Goal: Task Accomplishment & Management: Use online tool/utility

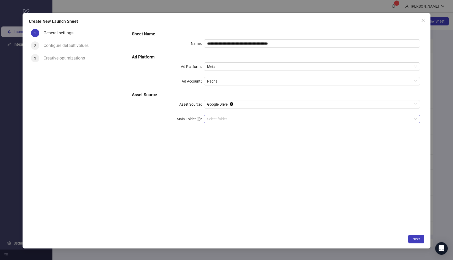
click at [263, 117] on input "Main Folder" at bounding box center [309, 119] width 205 height 8
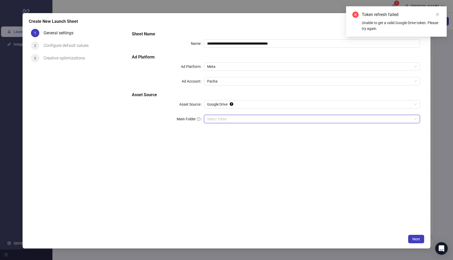
click at [281, 165] on div "**********" at bounding box center [276, 129] width 296 height 205
click at [270, 44] on input "**********" at bounding box center [312, 43] width 216 height 8
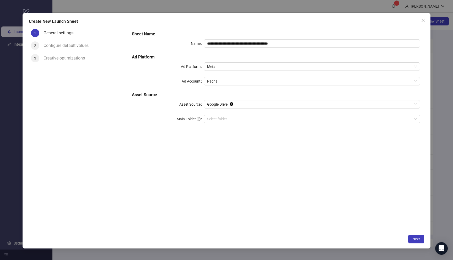
drag, startPoint x: 286, startPoint y: 189, endPoint x: 287, endPoint y: 186, distance: 3.3
click at [286, 189] on div "**********" at bounding box center [276, 129] width 296 height 205
drag, startPoint x: 422, startPoint y: 20, endPoint x: 371, endPoint y: 22, distance: 51.7
click at [423, 20] on icon "close" at bounding box center [422, 20] width 3 height 3
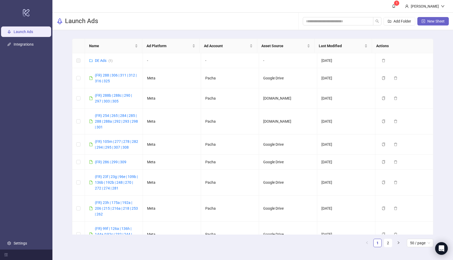
click at [430, 21] on span "New Sheet" at bounding box center [435, 21] width 17 height 4
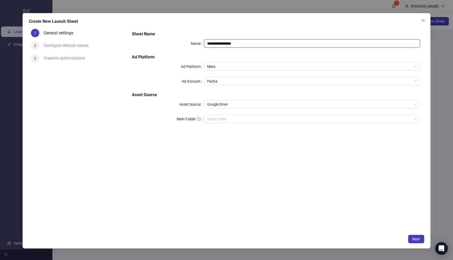
click at [228, 43] on input "**********" at bounding box center [312, 43] width 216 height 8
paste input "**********"
type input "**********"
click at [233, 117] on input "Main Folder" at bounding box center [309, 119] width 205 height 8
click at [270, 120] on input "Main Folder" at bounding box center [309, 119] width 205 height 8
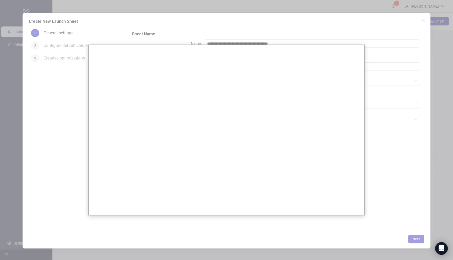
drag, startPoint x: 388, startPoint y: 200, endPoint x: 388, endPoint y: 168, distance: 32.2
click at [388, 200] on div at bounding box center [226, 130] width 453 height 260
click at [419, 28] on div at bounding box center [226, 130] width 453 height 260
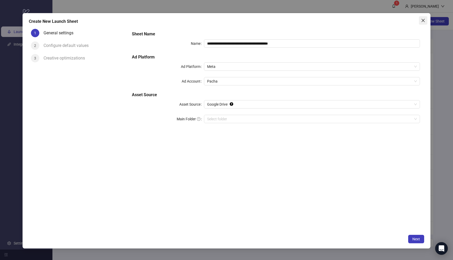
click at [422, 19] on icon "close" at bounding box center [422, 20] width 3 height 3
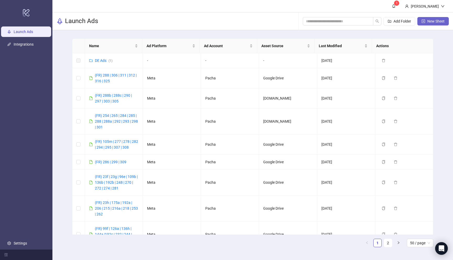
click at [425, 19] on button "New Sheet" at bounding box center [432, 21] width 31 height 8
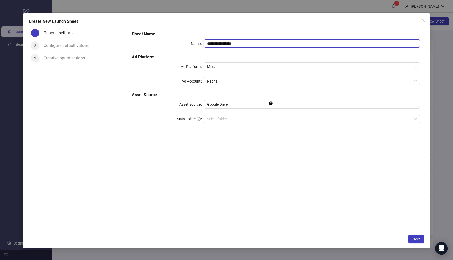
click at [248, 42] on input "**********" at bounding box center [312, 43] width 216 height 8
paste input "**********"
click at [267, 104] on span "Google Drive" at bounding box center [312, 104] width 210 height 8
type input "**********"
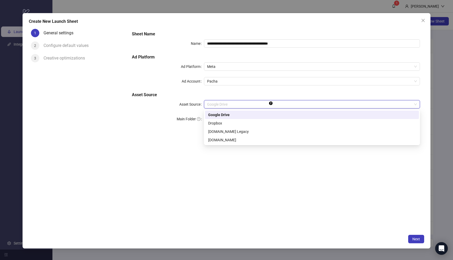
drag, startPoint x: 240, startPoint y: 116, endPoint x: 237, endPoint y: 125, distance: 9.8
click at [240, 115] on div "Google Drive" at bounding box center [312, 115] width 208 height 6
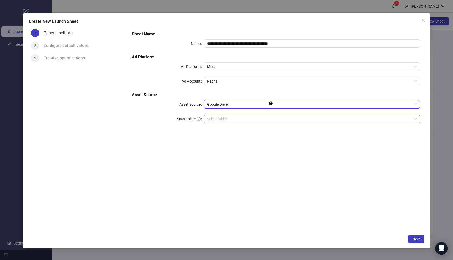
click at [232, 120] on input "Main Folder" at bounding box center [309, 119] width 205 height 8
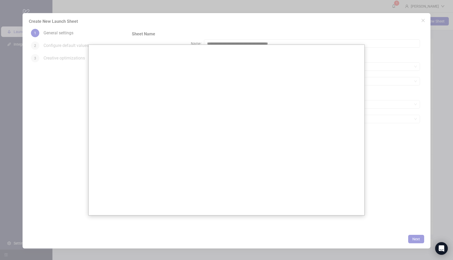
drag, startPoint x: 372, startPoint y: 155, endPoint x: 375, endPoint y: 156, distance: 2.7
click at [372, 155] on div at bounding box center [226, 130] width 453 height 260
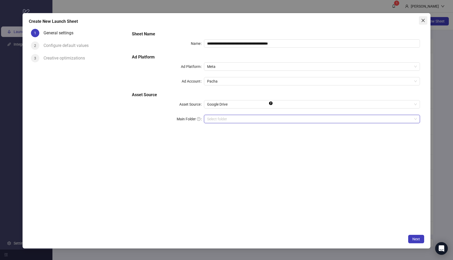
click at [422, 19] on icon "close" at bounding box center [422, 20] width 3 height 3
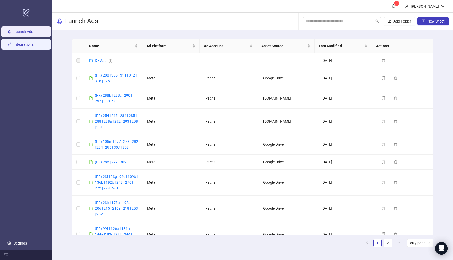
click at [15, 45] on link "Integrations" at bounding box center [24, 44] width 20 height 4
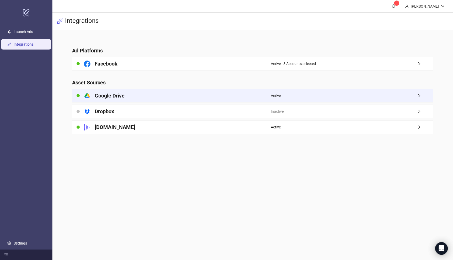
click at [160, 99] on div "platform/google_drive Google Drive" at bounding box center [171, 95] width 198 height 13
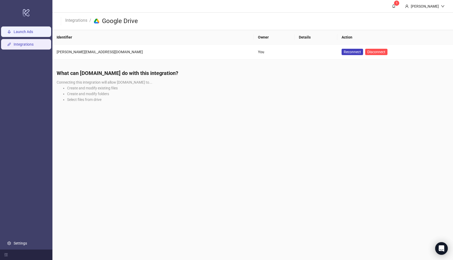
click at [30, 34] on link "Launch Ads" at bounding box center [23, 32] width 19 height 4
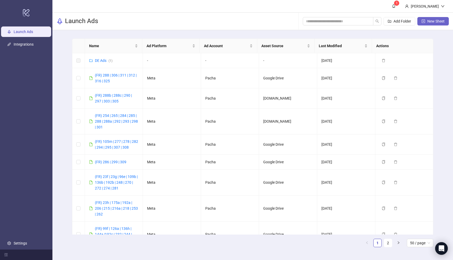
click at [432, 23] on span "New Sheet" at bounding box center [435, 21] width 17 height 4
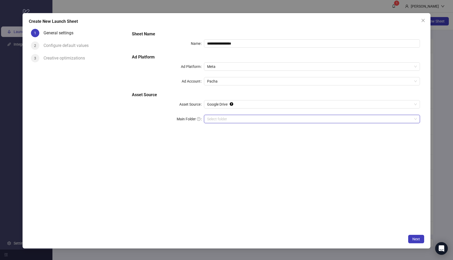
click at [242, 116] on input "Main Folder" at bounding box center [309, 119] width 205 height 8
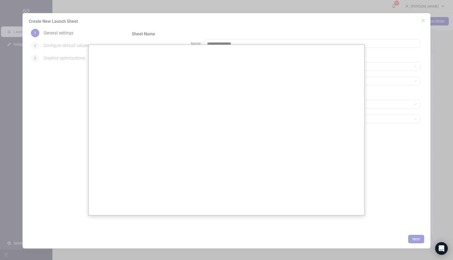
click at [387, 177] on div at bounding box center [226, 130] width 453 height 260
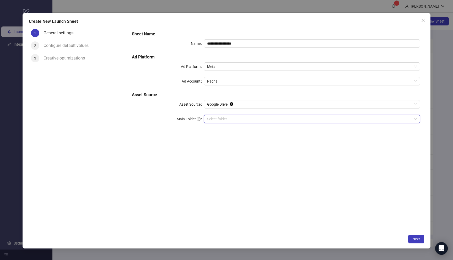
click at [426, 18] on span "Close" at bounding box center [423, 20] width 8 height 4
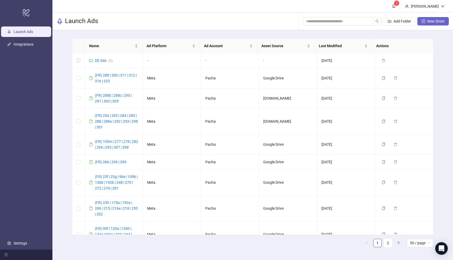
click at [427, 23] on button "New Sheet" at bounding box center [432, 21] width 31 height 8
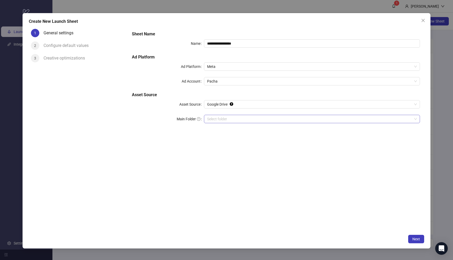
click at [256, 116] on input "Main Folder" at bounding box center [309, 119] width 205 height 8
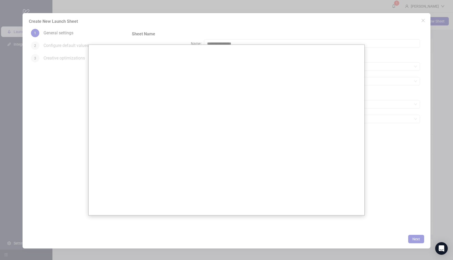
click at [415, 167] on div at bounding box center [226, 130] width 453 height 260
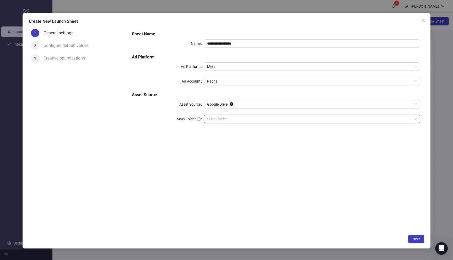
drag, startPoint x: 423, startPoint y: 19, endPoint x: 296, endPoint y: 36, distance: 128.2
click at [423, 19] on icon "close" at bounding box center [423, 20] width 4 height 4
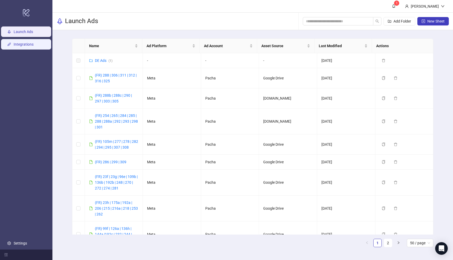
click at [29, 42] on link "Integrations" at bounding box center [24, 44] width 20 height 4
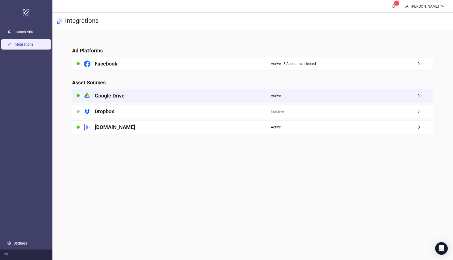
click at [128, 95] on div "platform/google_drive Google Drive" at bounding box center [171, 95] width 198 height 13
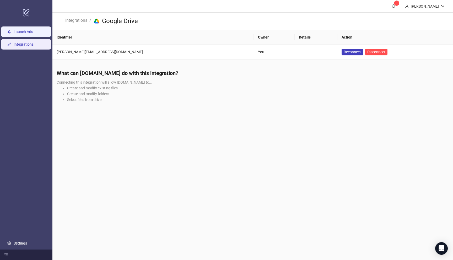
click at [25, 31] on link "Launch Ads" at bounding box center [23, 32] width 19 height 4
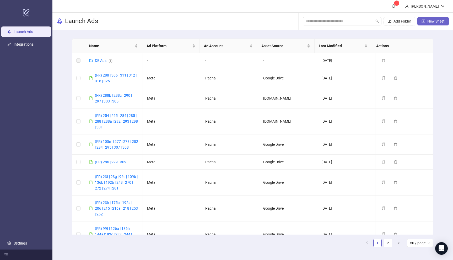
click at [432, 23] on span "New Sheet" at bounding box center [435, 21] width 17 height 4
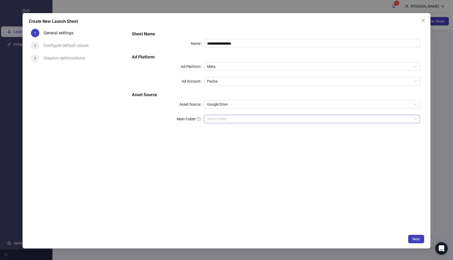
click at [248, 121] on input "Main Folder" at bounding box center [309, 119] width 205 height 8
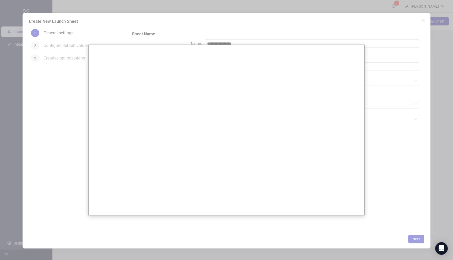
click at [393, 150] on div at bounding box center [226, 130] width 453 height 260
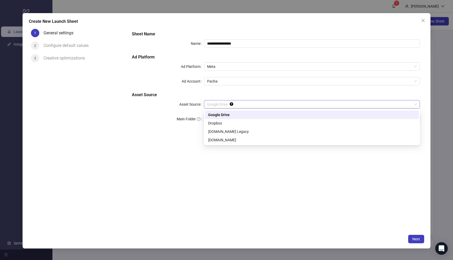
click at [331, 104] on span "Google Drive" at bounding box center [312, 104] width 210 height 8
click at [273, 142] on div "[DOMAIN_NAME]" at bounding box center [312, 140] width 208 height 6
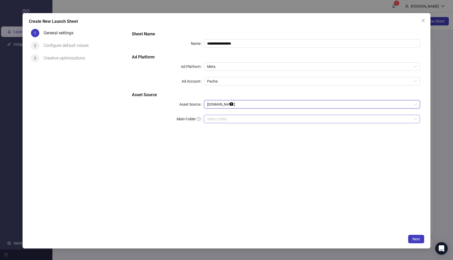
click at [279, 119] on input "search" at bounding box center [309, 119] width 205 height 8
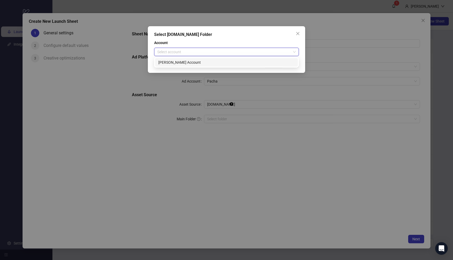
click at [280, 52] on input "search" at bounding box center [224, 52] width 134 height 8
click at [273, 61] on div "[PERSON_NAME] Account" at bounding box center [226, 62] width 136 height 6
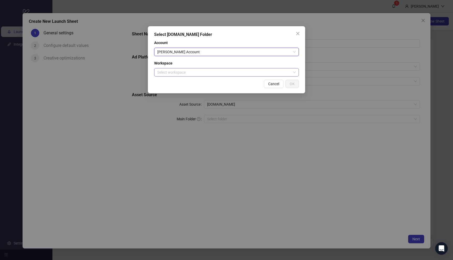
click at [273, 75] on input "search" at bounding box center [224, 72] width 134 height 8
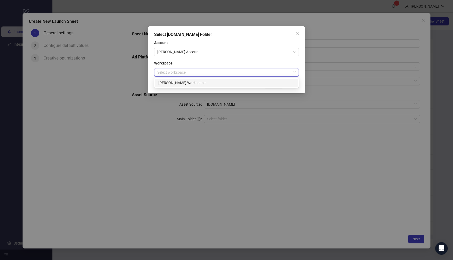
click at [262, 84] on div "[PERSON_NAME] Workspace" at bounding box center [226, 83] width 136 height 6
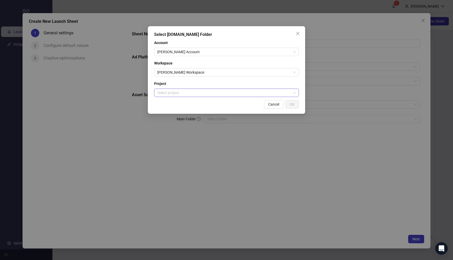
click at [288, 93] on input "search" at bounding box center [224, 93] width 134 height 8
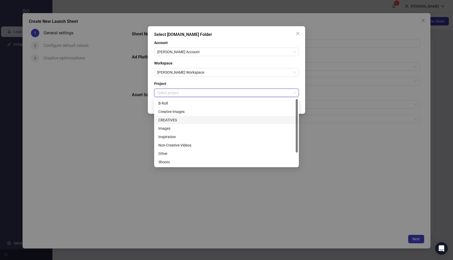
click at [258, 119] on div "CREATIVES" at bounding box center [226, 120] width 136 height 6
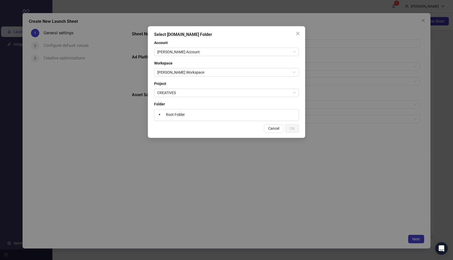
click at [253, 114] on div "Root Folder" at bounding box center [226, 114] width 140 height 7
click at [178, 114] on span "Root Folder" at bounding box center [175, 114] width 19 height 4
click at [293, 131] on button "OK" at bounding box center [291, 128] width 13 height 8
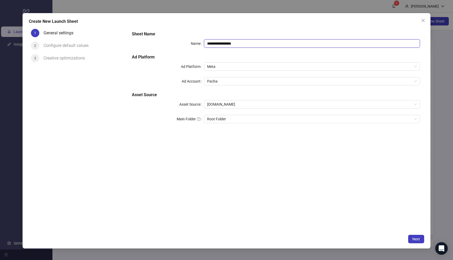
click at [242, 42] on input "**********" at bounding box center [312, 43] width 216 height 8
paste input "**********"
type input "**********"
click at [415, 238] on span "Next" at bounding box center [416, 239] width 8 height 4
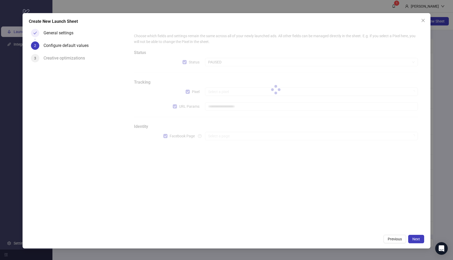
type input "**********"
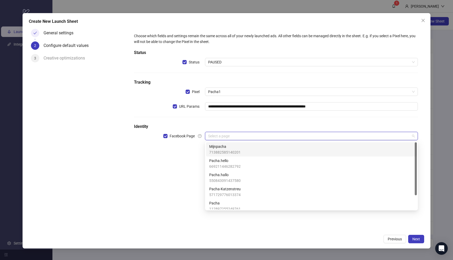
click at [274, 139] on input "search" at bounding box center [309, 136] width 202 height 8
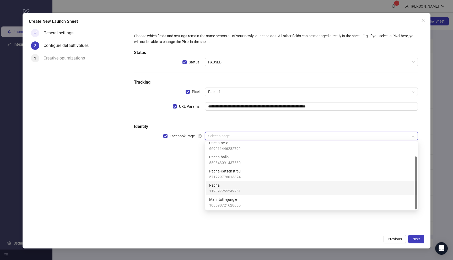
click at [245, 190] on div "Pacha 112897255249761" at bounding box center [311, 188] width 204 height 12
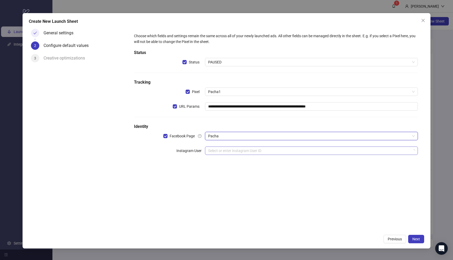
click at [260, 148] on input "search" at bounding box center [309, 151] width 202 height 8
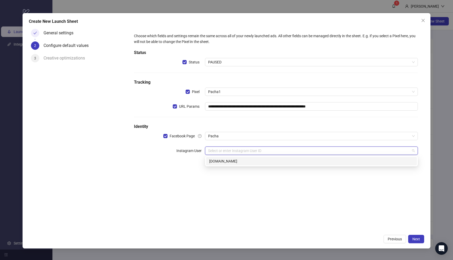
click at [261, 162] on div "[DOMAIN_NAME]" at bounding box center [311, 161] width 204 height 6
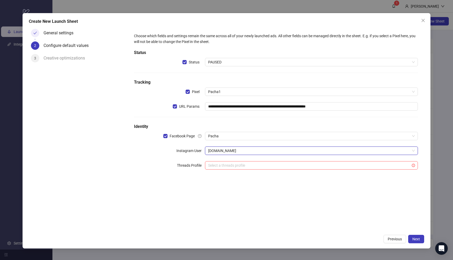
click at [130, 158] on div "**********" at bounding box center [276, 104] width 292 height 151
click at [417, 242] on button "Next" at bounding box center [416, 239] width 16 height 8
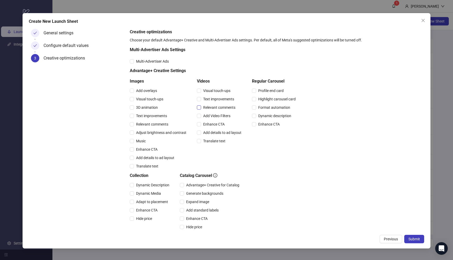
click at [206, 106] on span "Relevant comments" at bounding box center [219, 108] width 36 height 6
click at [138, 99] on span "Visual touch-ups" at bounding box center [149, 99] width 31 height 6
click at [142, 124] on span "Relevant comments" at bounding box center [152, 124] width 36 height 6
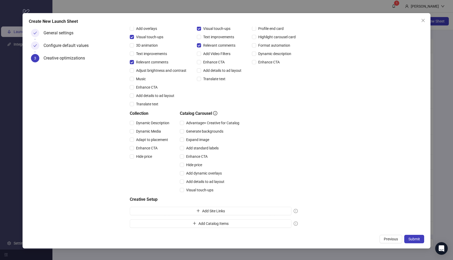
scroll to position [0, 0]
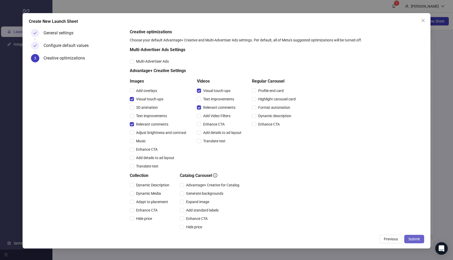
click at [419, 239] on span "Submit" at bounding box center [414, 239] width 12 height 4
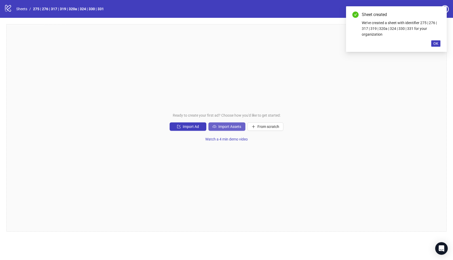
click at [238, 128] on span "Import Assets" at bounding box center [229, 126] width 23 height 4
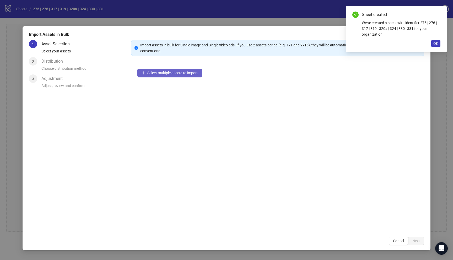
click at [189, 72] on span "Select multiple assets to import" at bounding box center [172, 73] width 51 height 4
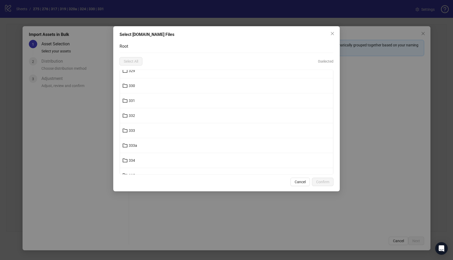
scroll to position [5333, 0]
click at [224, 109] on button "331" at bounding box center [226, 108] width 213 height 8
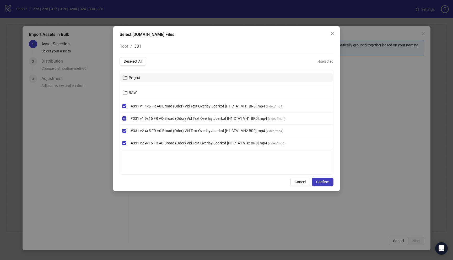
click at [138, 76] on span "Project" at bounding box center [135, 77] width 12 height 4
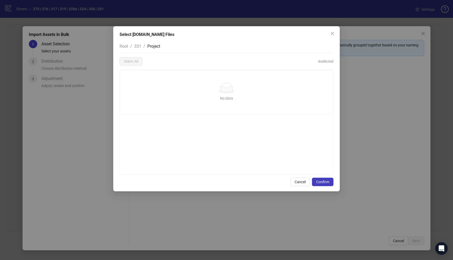
click at [122, 46] on span "Root" at bounding box center [124, 46] width 9 height 5
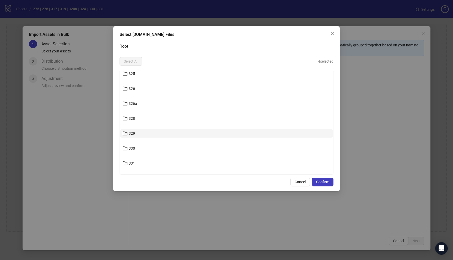
scroll to position [5278, 0]
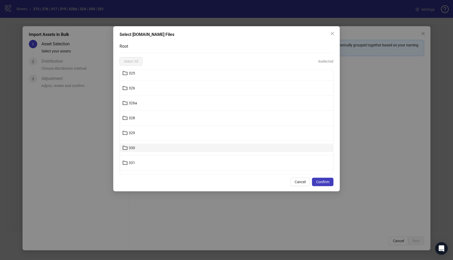
click at [148, 148] on button "330" at bounding box center [226, 148] width 213 height 8
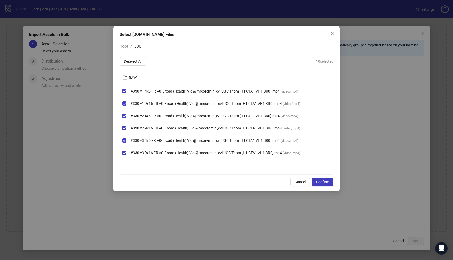
click at [126, 45] on span "Root" at bounding box center [124, 46] width 9 height 5
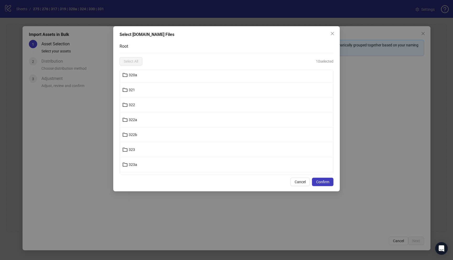
scroll to position [5189, 0]
click at [151, 148] on button "324" at bounding box center [226, 147] width 213 height 8
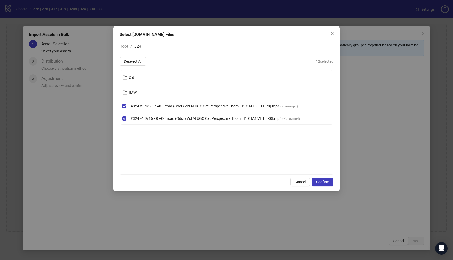
click at [180, 41] on nav "Root / 324" at bounding box center [227, 46] width 214 height 13
click at [139, 45] on span "324" at bounding box center [137, 46] width 7 height 5
click at [127, 47] on span "Root" at bounding box center [124, 46] width 9 height 5
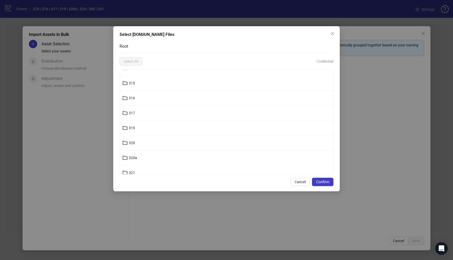
scroll to position [5082, 0]
click at [142, 151] on button "320a" at bounding box center [226, 149] width 213 height 8
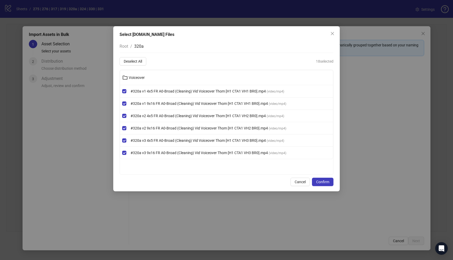
click at [127, 46] on span "Root" at bounding box center [124, 46] width 9 height 5
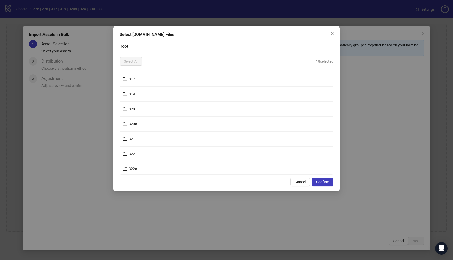
scroll to position [5103, 0]
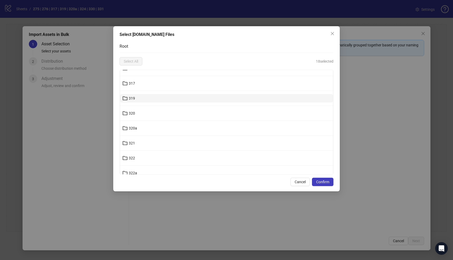
click at [142, 96] on button "319" at bounding box center [226, 98] width 213 height 8
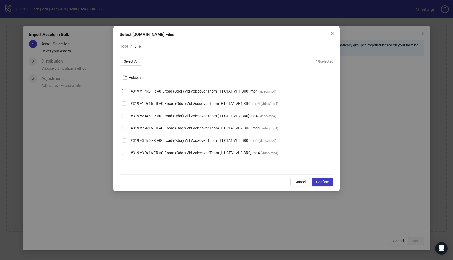
click at [122, 90] on label "#319 v1 4x5 FR A0-Broad (Odor) Vid Voiceover Thom [H1 CTA1 VH1 BR0].mp4 ( video…" at bounding box center [226, 91] width 213 height 6
click at [125, 45] on span "Root" at bounding box center [124, 46] width 9 height 5
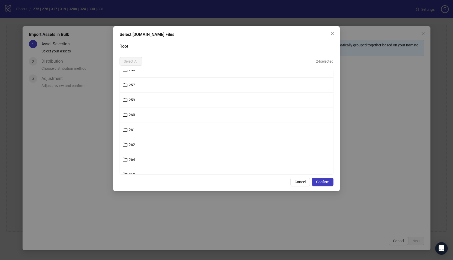
scroll to position [4487, 0]
click at [135, 147] on button "275" at bounding box center [226, 146] width 213 height 8
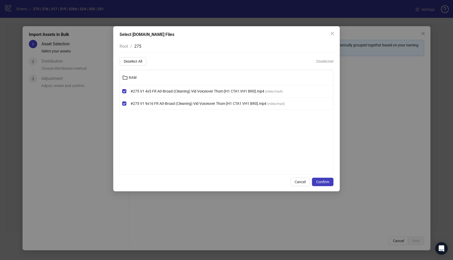
click at [127, 47] on span "Root" at bounding box center [124, 46] width 9 height 5
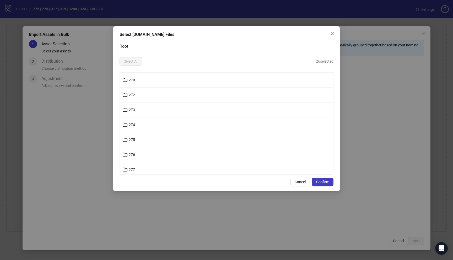
scroll to position [4494, 0]
click at [148, 154] on button "276" at bounding box center [226, 155] width 213 height 8
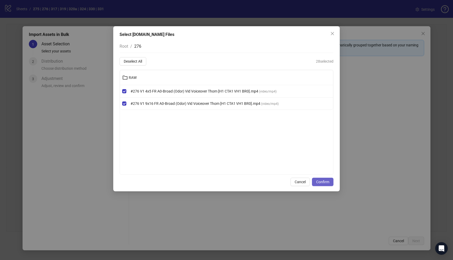
click at [320, 182] on span "Confirm" at bounding box center [322, 182] width 13 height 4
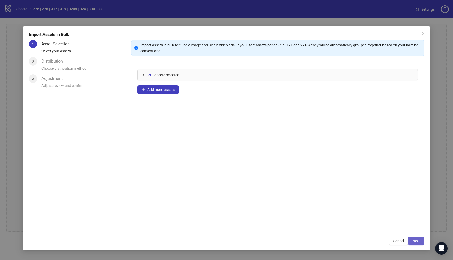
click at [414, 240] on span "Next" at bounding box center [416, 241] width 8 height 4
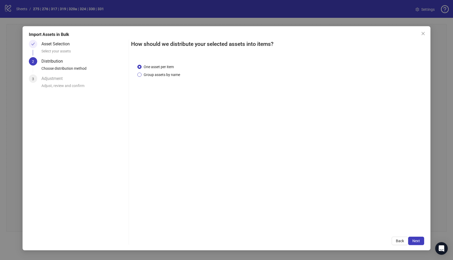
click at [170, 74] on span "Group assets by name" at bounding box center [162, 75] width 41 height 6
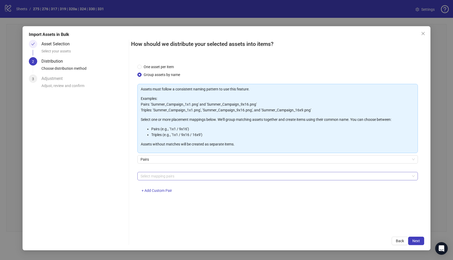
click at [196, 177] on div at bounding box center [274, 175] width 273 height 7
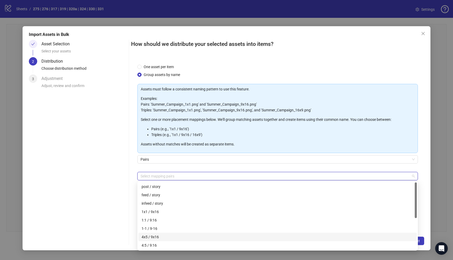
click at [177, 237] on div "4x5 / 9x16" at bounding box center [278, 237] width 272 height 6
click at [107, 180] on div "Asset Selection Select your assets 2 Distribution Choose distribution method 3 …" at bounding box center [78, 142] width 98 height 205
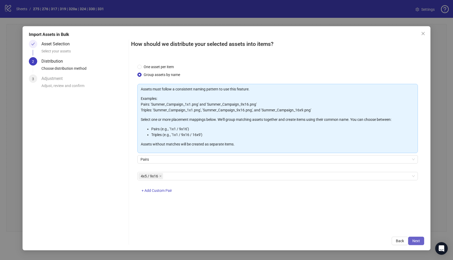
click at [410, 239] on button "Next" at bounding box center [416, 241] width 16 height 8
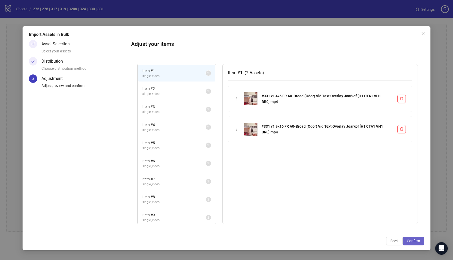
click at [411, 240] on span "Confirm" at bounding box center [413, 241] width 13 height 4
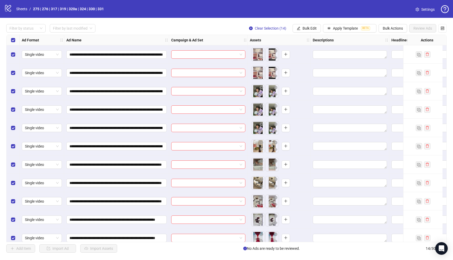
scroll to position [62, 0]
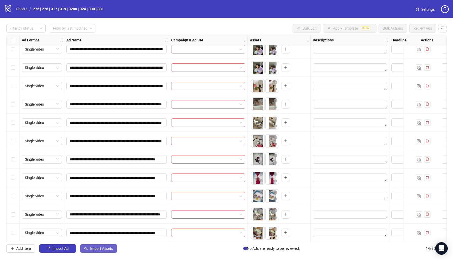
click at [97, 249] on span "Import Assets" at bounding box center [101, 248] width 23 height 4
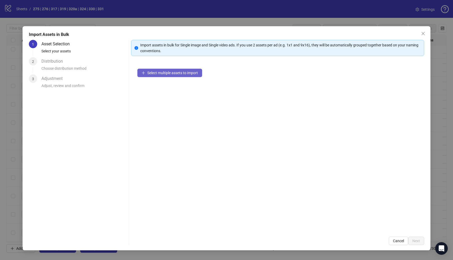
click at [164, 77] on button "Select multiple assets to import" at bounding box center [169, 73] width 65 height 8
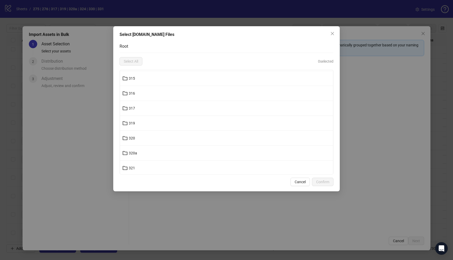
scroll to position [5078, 0]
click at [151, 110] on button "317" at bounding box center [226, 109] width 213 height 8
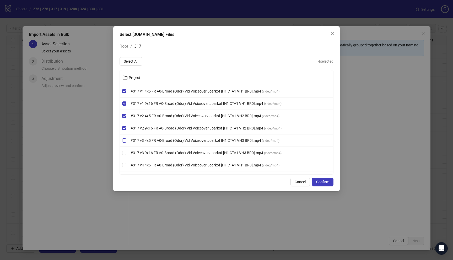
click at [125, 143] on label "#317 v3 4x5 FR A0-Broad (Odor) Vid Voiceover Joarkof [H1 CTA1 VH3 BR0].mp4 ( vi…" at bounding box center [226, 141] width 213 height 6
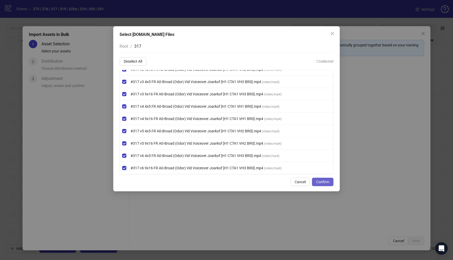
click at [326, 184] on span "Confirm" at bounding box center [322, 182] width 13 height 4
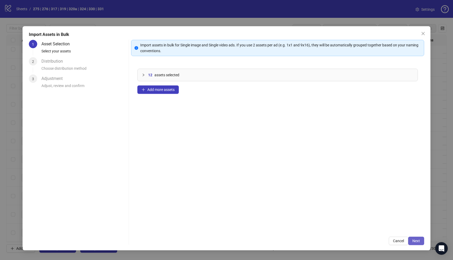
click at [415, 242] on span "Next" at bounding box center [416, 241] width 8 height 4
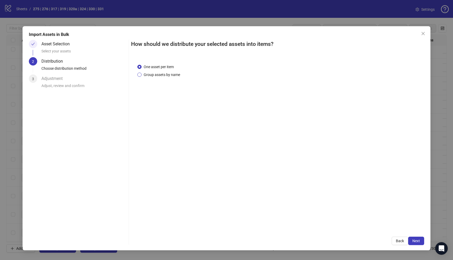
click at [164, 75] on span "Group assets by name" at bounding box center [162, 75] width 41 height 6
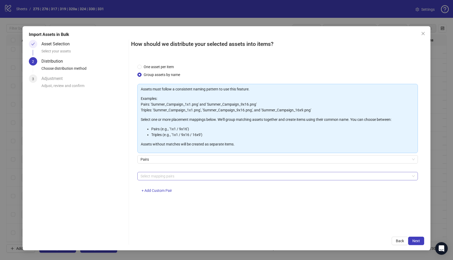
click at [192, 174] on div at bounding box center [274, 175] width 273 height 7
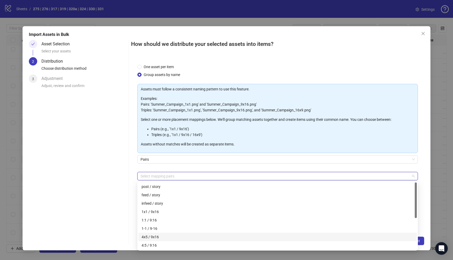
click at [186, 235] on div "4x5 / 9x16" at bounding box center [278, 237] width 272 height 6
click at [108, 169] on div "Asset Selection Select your assets 2 Distribution Choose distribution method 3 …" at bounding box center [78, 142] width 98 height 205
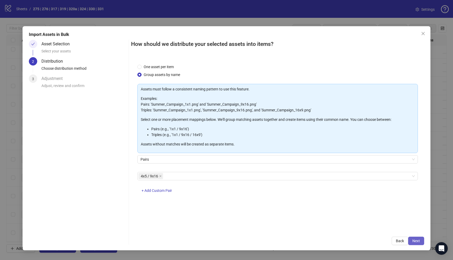
click at [414, 242] on span "Next" at bounding box center [416, 241] width 8 height 4
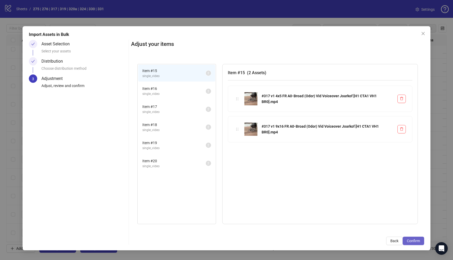
click at [414, 242] on span "Confirm" at bounding box center [413, 241] width 13 height 4
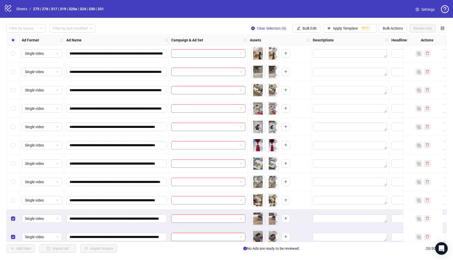
scroll to position [64, 0]
